Goal: Task Accomplishment & Management: Use online tool/utility

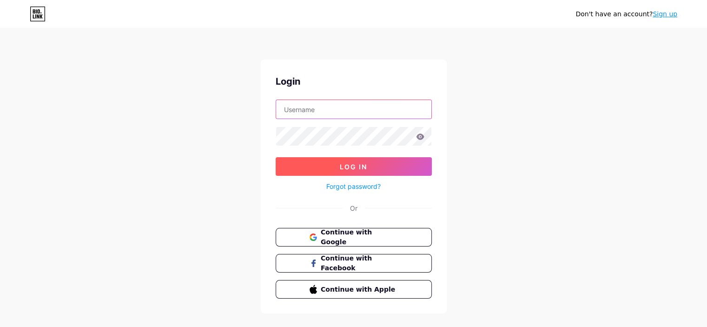
type input "[EMAIL_ADDRESS][DOMAIN_NAME]"
click at [355, 167] on span "Log In" at bounding box center [353, 167] width 27 height 8
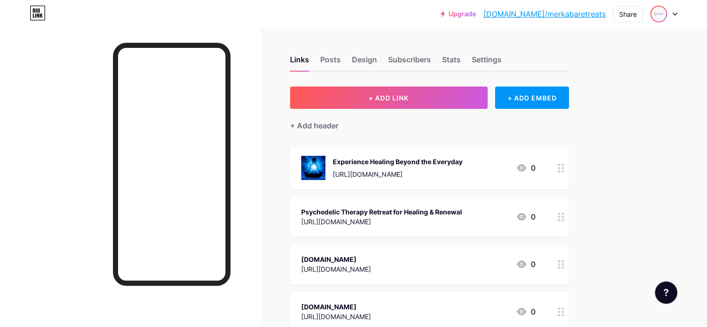
click at [657, 13] on img at bounding box center [658, 14] width 15 height 15
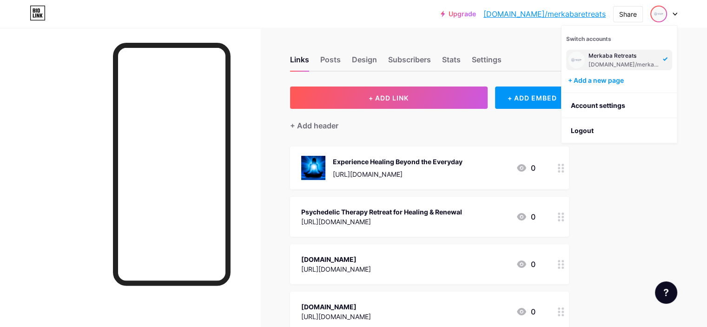
click at [658, 179] on div "Upgrade [DOMAIN_NAME]/merkab... [DOMAIN_NAME]/merkabaretreats Share Switch acco…" at bounding box center [353, 243] width 707 height 487
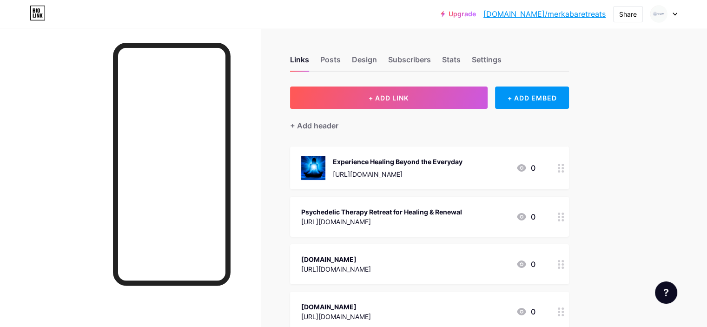
click at [553, 12] on link "[DOMAIN_NAME]/merkabaretreats" at bounding box center [544, 13] width 122 height 11
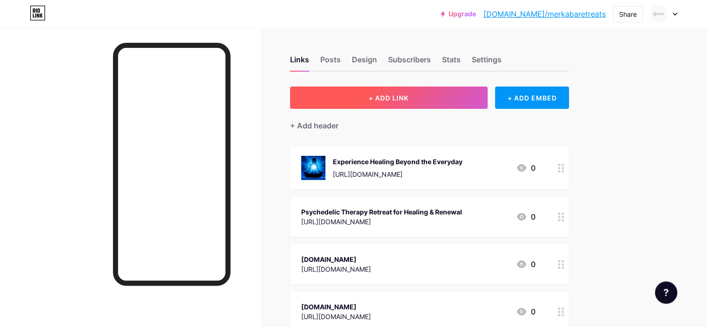
click at [453, 97] on button "+ ADD LINK" at bounding box center [388, 97] width 197 height 22
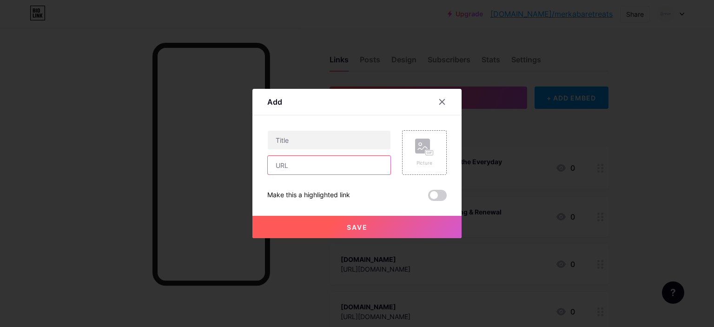
click at [307, 166] on input "text" at bounding box center [329, 165] width 123 height 19
paste input "[URL][DOMAIN_NAME]"
type input "[URL][DOMAIN_NAME]"
click at [300, 139] on input "text" at bounding box center [329, 140] width 123 height 19
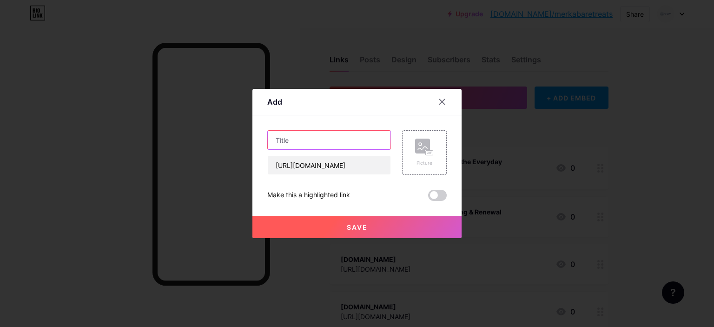
scroll to position [0, 0]
paste input "A Sacred Return: Wellness & Spiritual Healing with Merkaba Retreats"
type input "A Sacred Return: Wellness & Spiritual Healing with Merkaba Retreats"
click at [312, 227] on button "Save" at bounding box center [356, 227] width 209 height 22
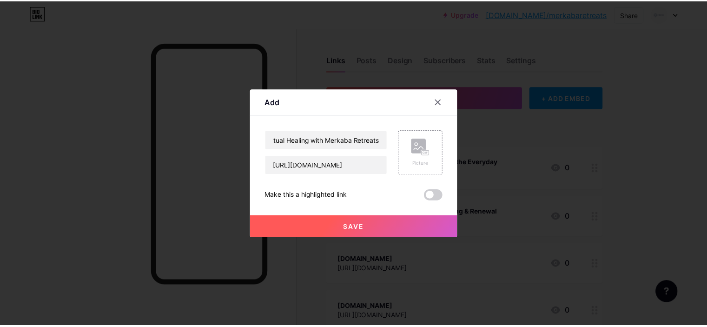
scroll to position [0, 0]
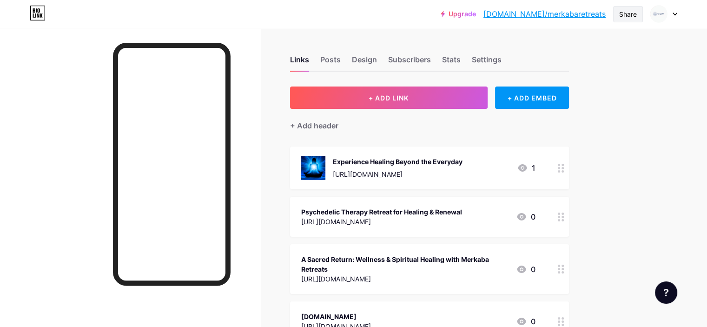
click at [630, 12] on div "Share" at bounding box center [628, 14] width 18 height 10
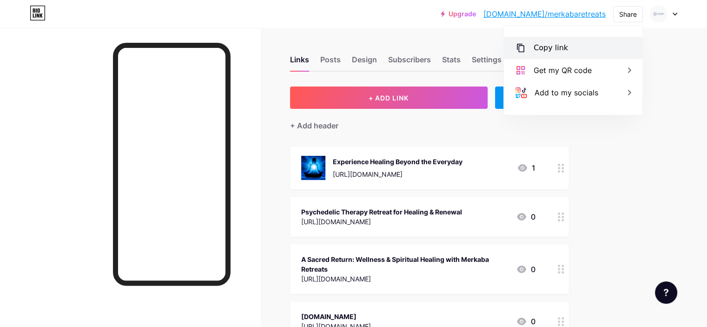
click at [529, 48] on div "Copy link" at bounding box center [573, 48] width 138 height 22
